Goal: Check status

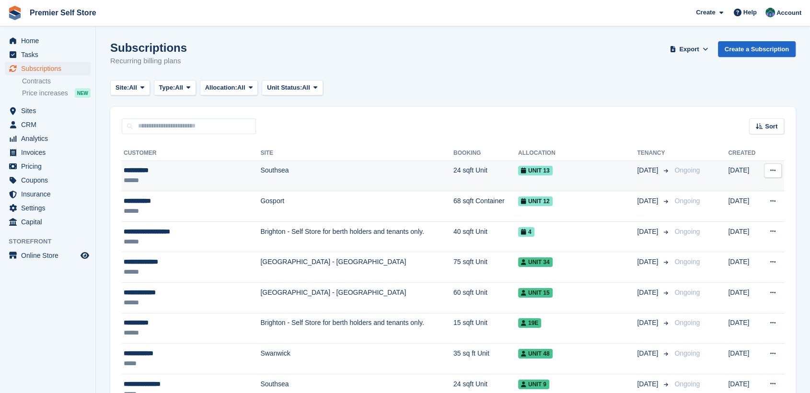
scroll to position [53, 0]
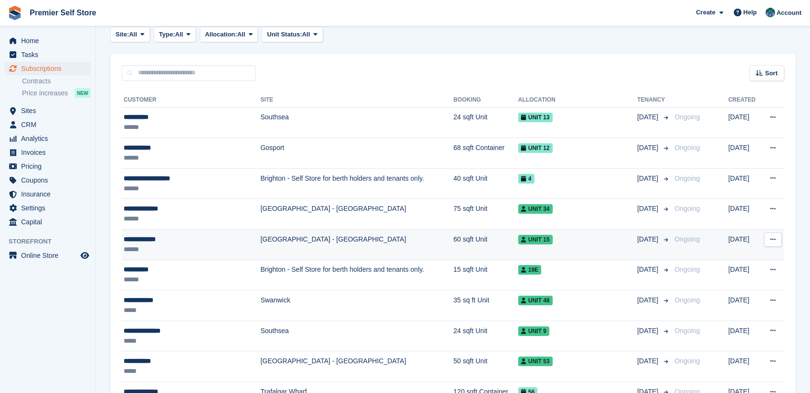
click at [147, 239] on div "**********" at bounding box center [182, 239] width 116 height 10
